Goal: Find specific page/section: Find specific page/section

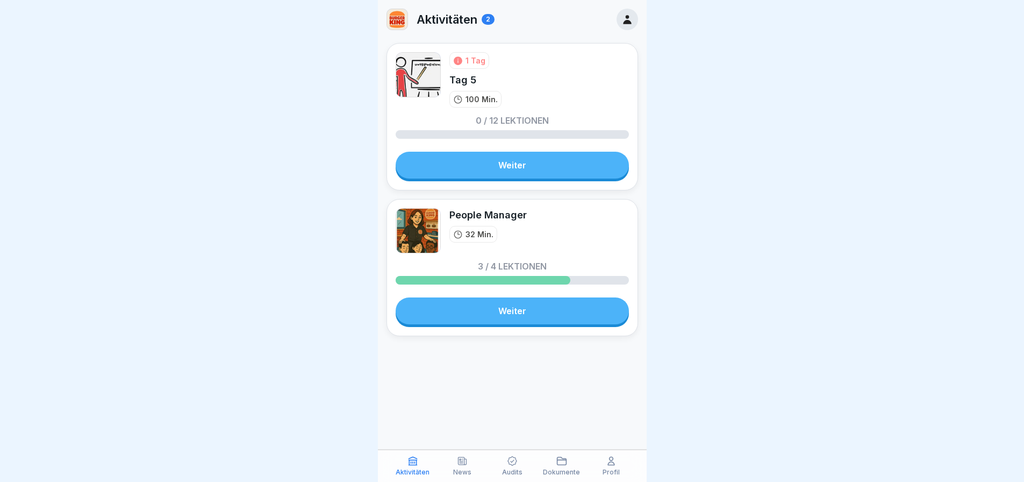
scroll to position [8, 0]
click at [461, 458] on icon at bounding box center [462, 460] width 11 height 11
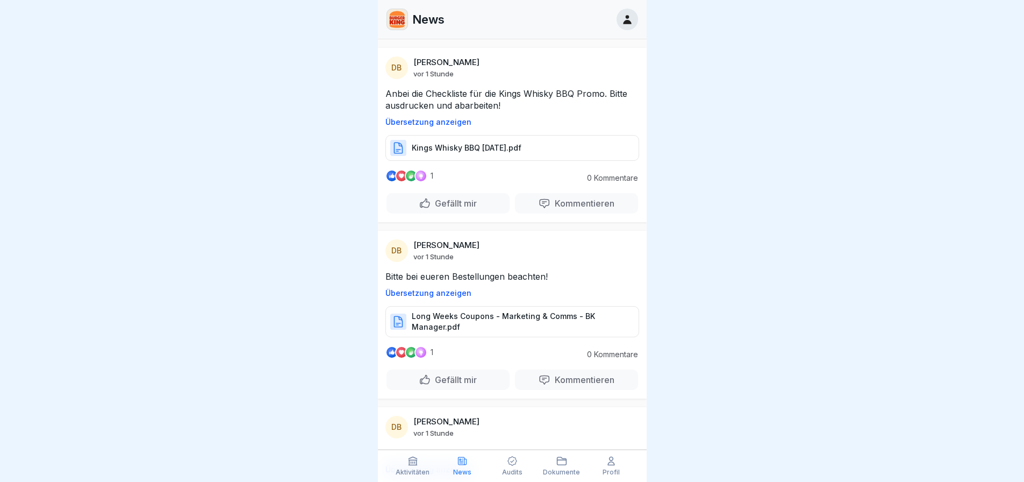
click at [506, 463] on div "Audits" at bounding box center [512, 465] width 44 height 20
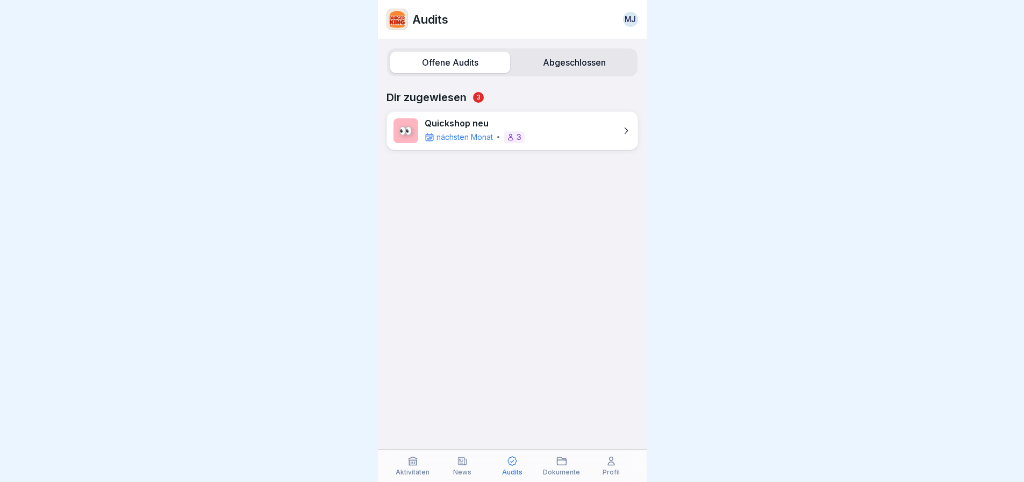
click at [551, 457] on div "Dokumente" at bounding box center [562, 465] width 44 height 20
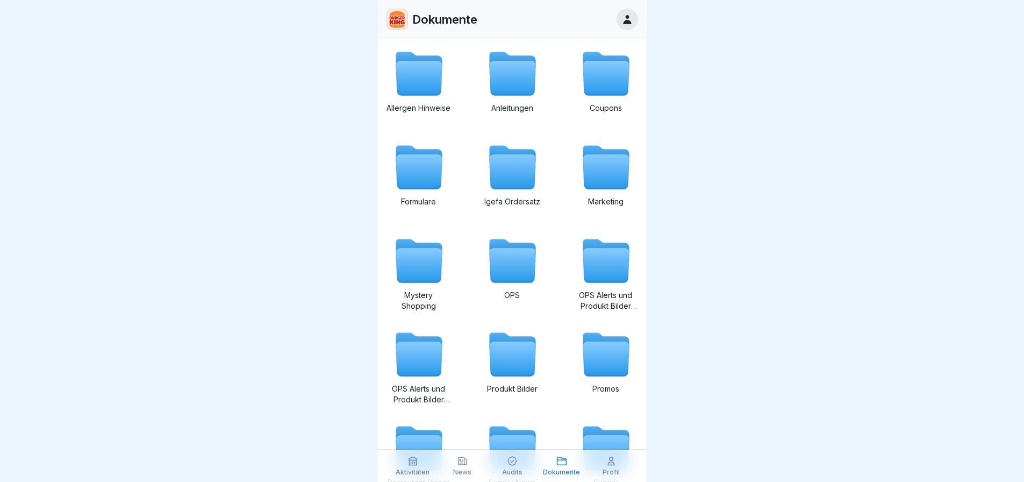
click at [609, 462] on icon at bounding box center [611, 461] width 6 height 8
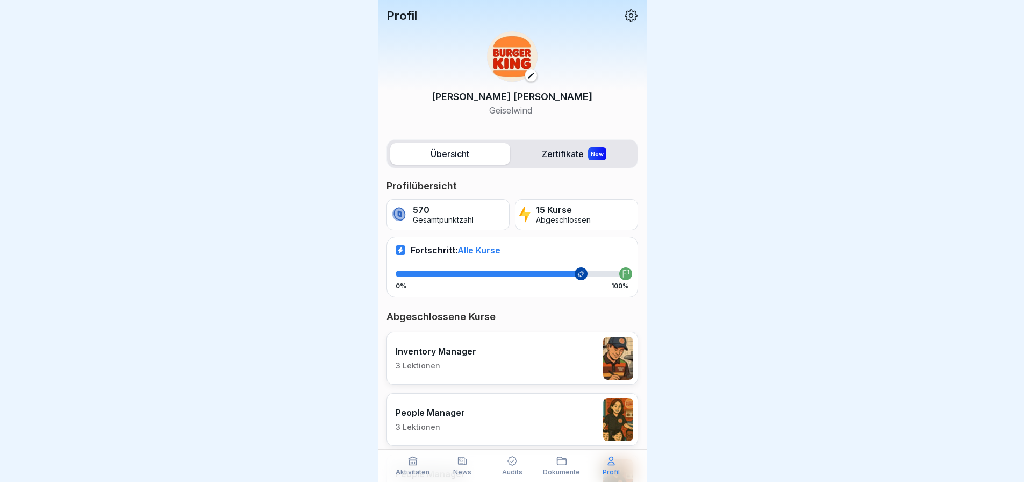
click at [415, 461] on icon at bounding box center [412, 460] width 11 height 11
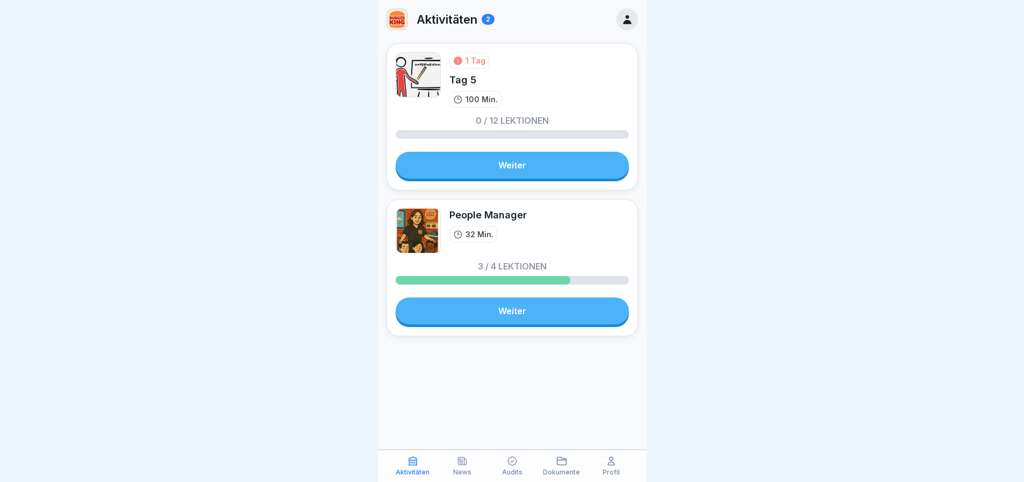
click at [554, 463] on div "Dokumente" at bounding box center [562, 465] width 44 height 20
